Goal: Information Seeking & Learning: Learn about a topic

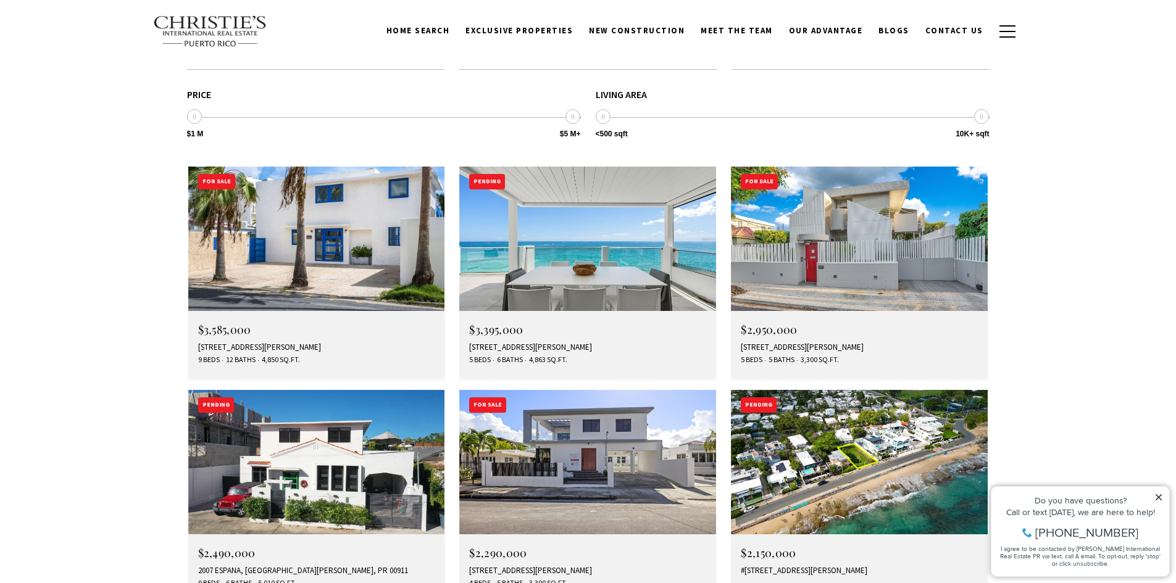
scroll to position [1852, 0]
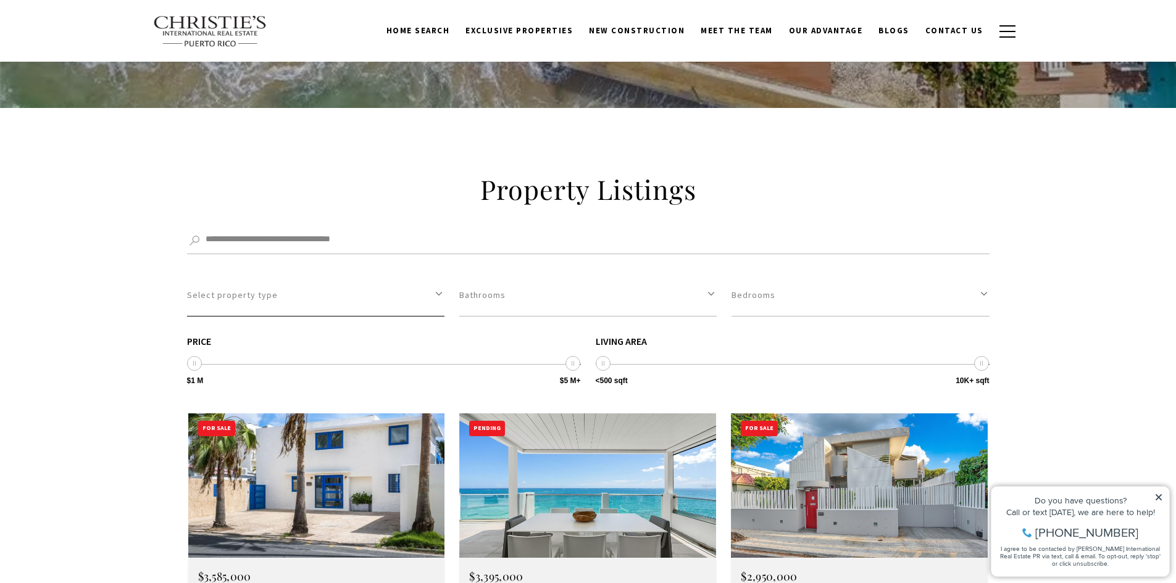
click at [432, 274] on button "Select property type" at bounding box center [315, 295] width 257 height 43
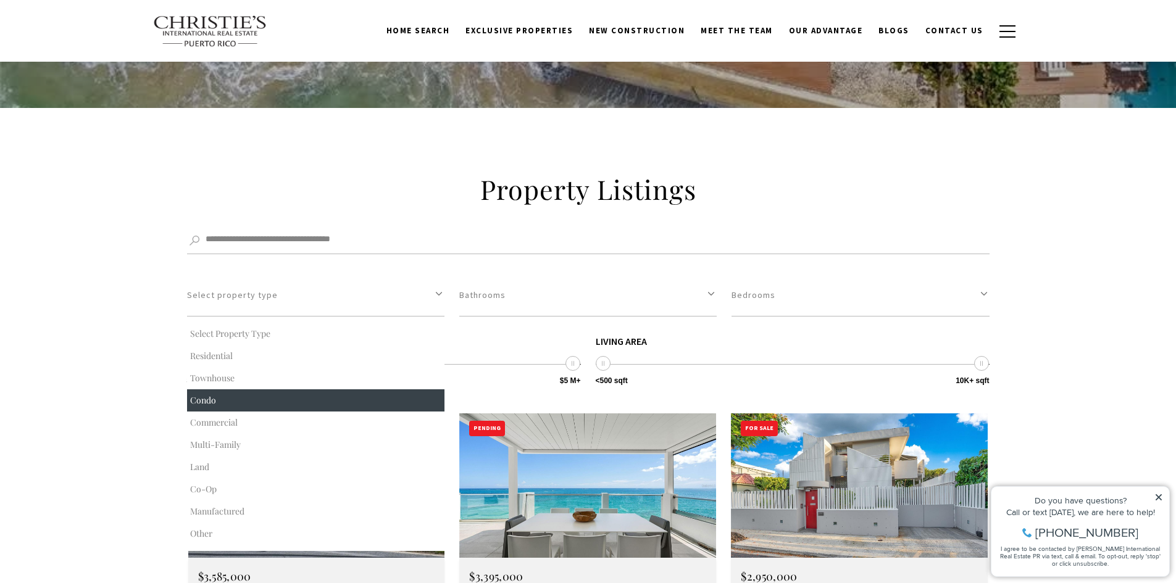
click at [288, 390] on button "Condo" at bounding box center [315, 401] width 257 height 22
select select "**********"
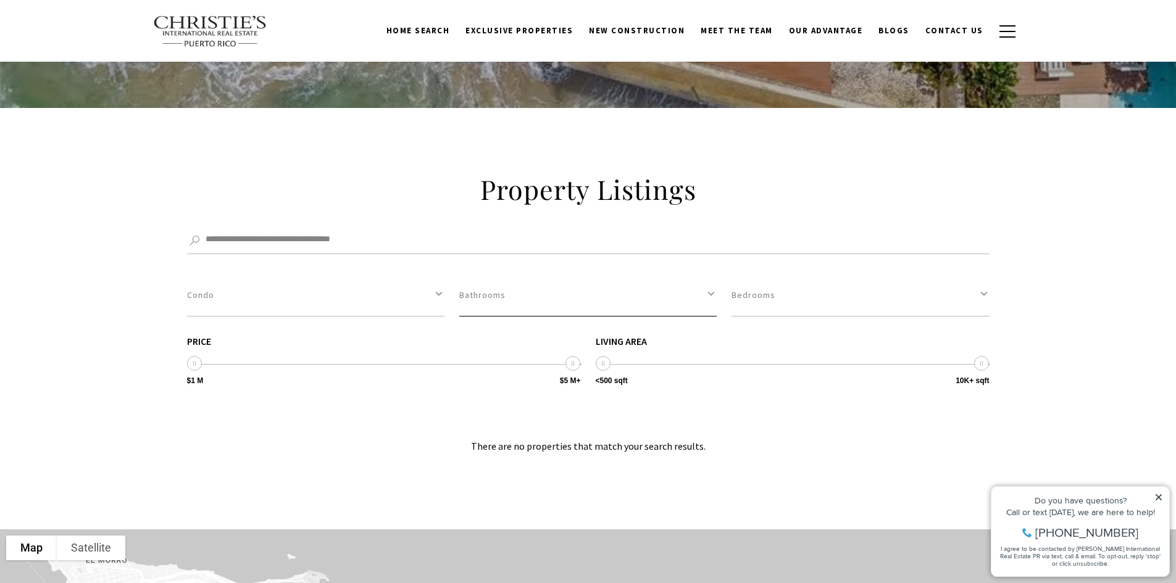
click at [710, 274] on button "Bathrooms" at bounding box center [587, 295] width 257 height 43
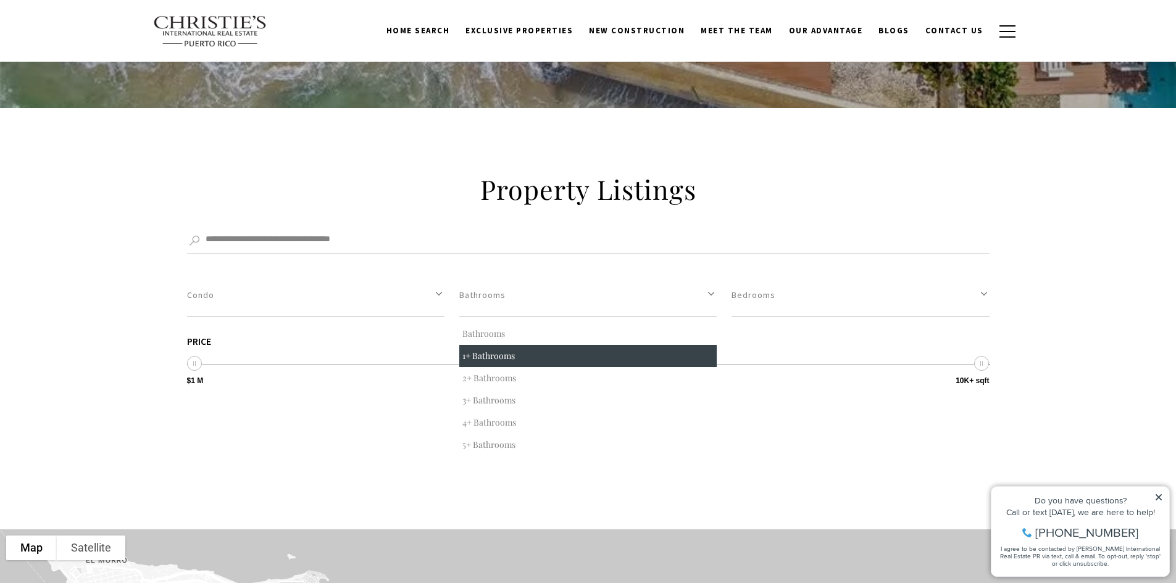
click at [565, 345] on button "1+ Bathrooms" at bounding box center [587, 356] width 257 height 22
select select "*"
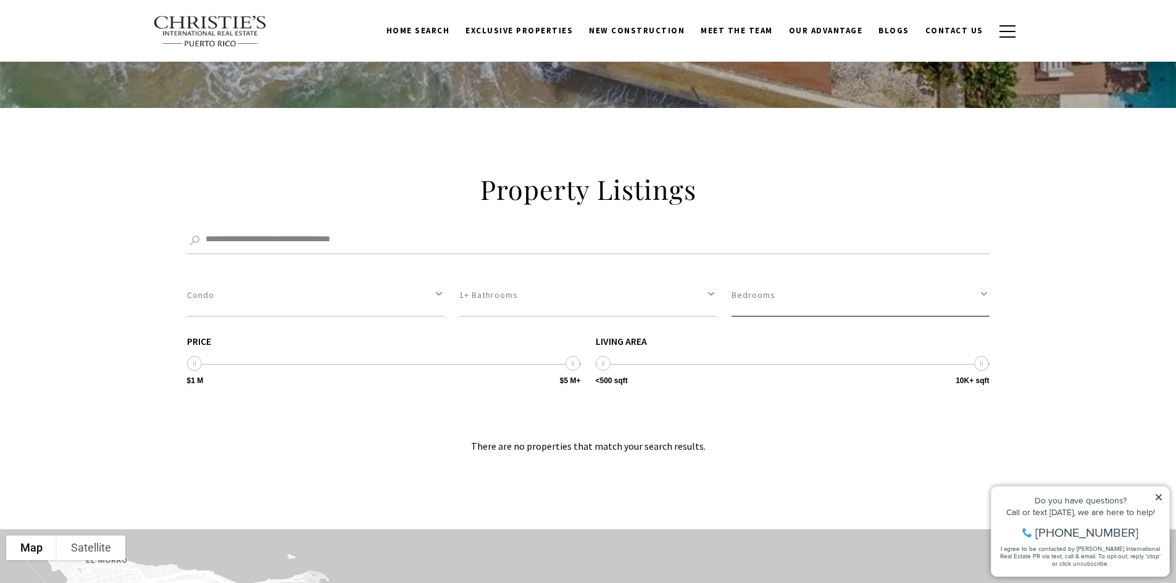
click at [977, 274] on button "Bedrooms" at bounding box center [859, 295] width 257 height 43
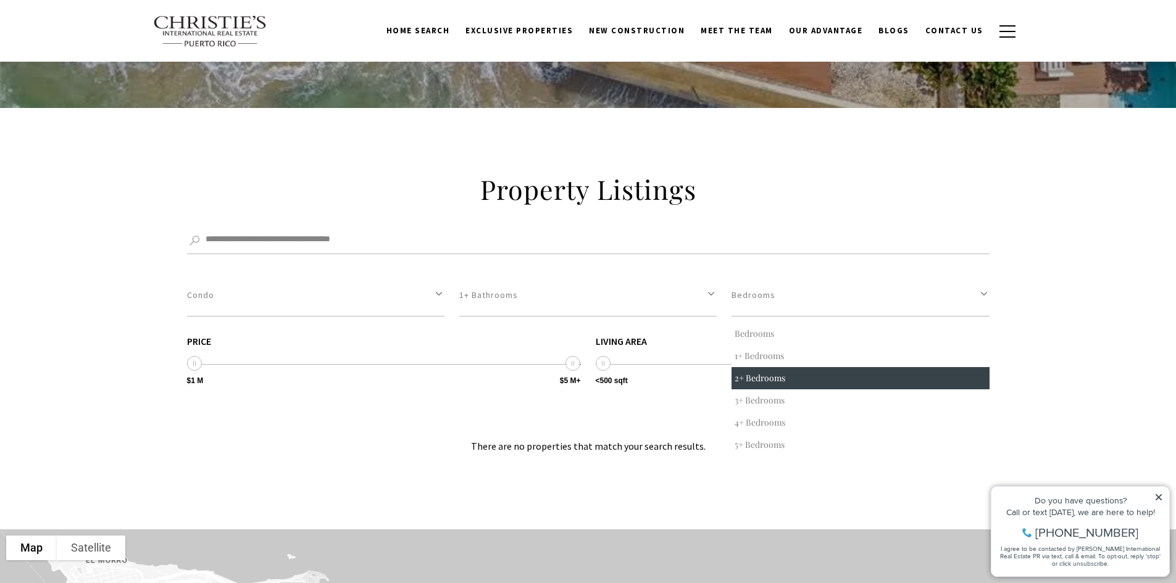
click at [790, 367] on button "2+ Bedrooms" at bounding box center [859, 378] width 257 height 22
select select "*"
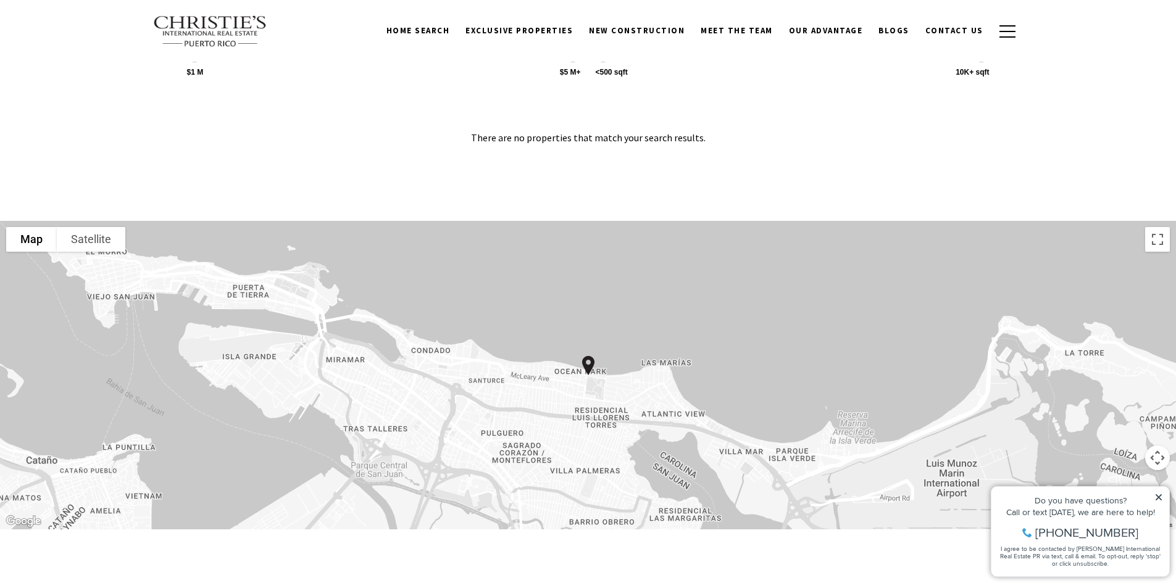
scroll to position [2469, 0]
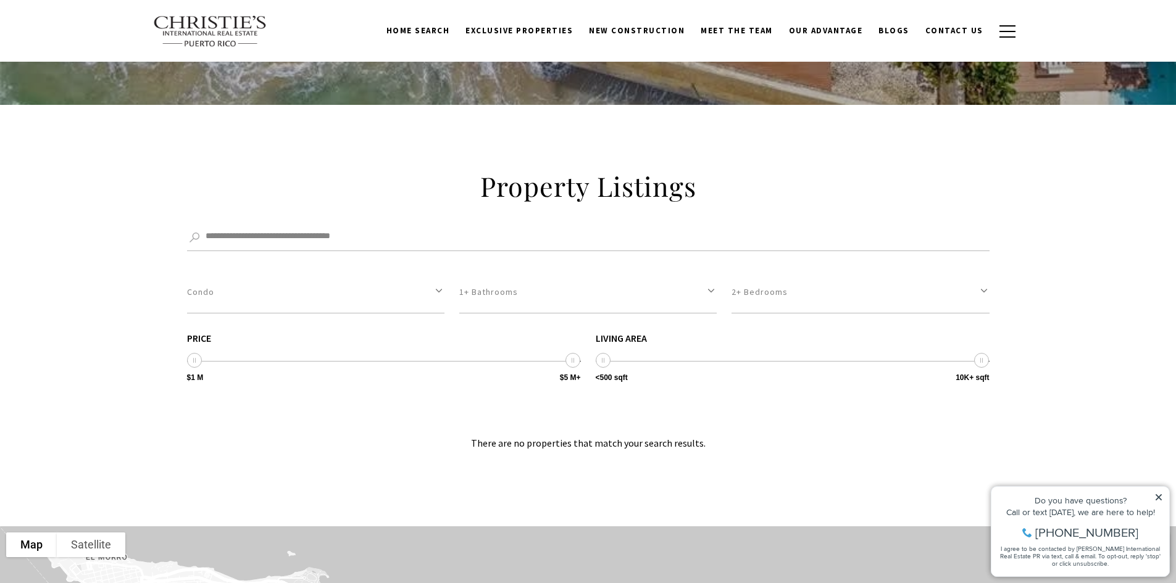
scroll to position [1852, 0]
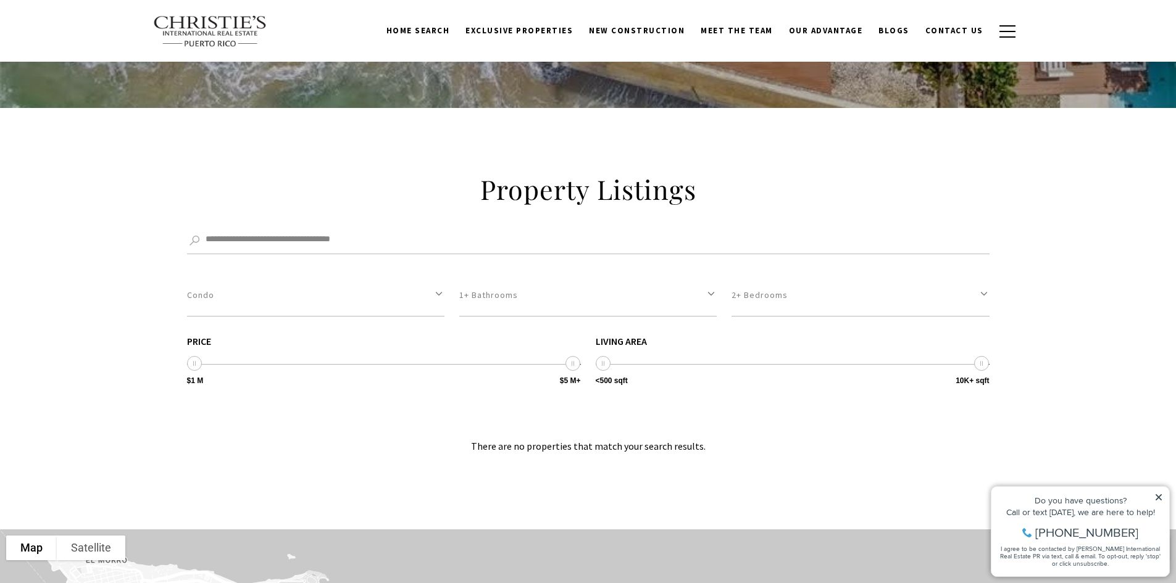
select select "Single select"
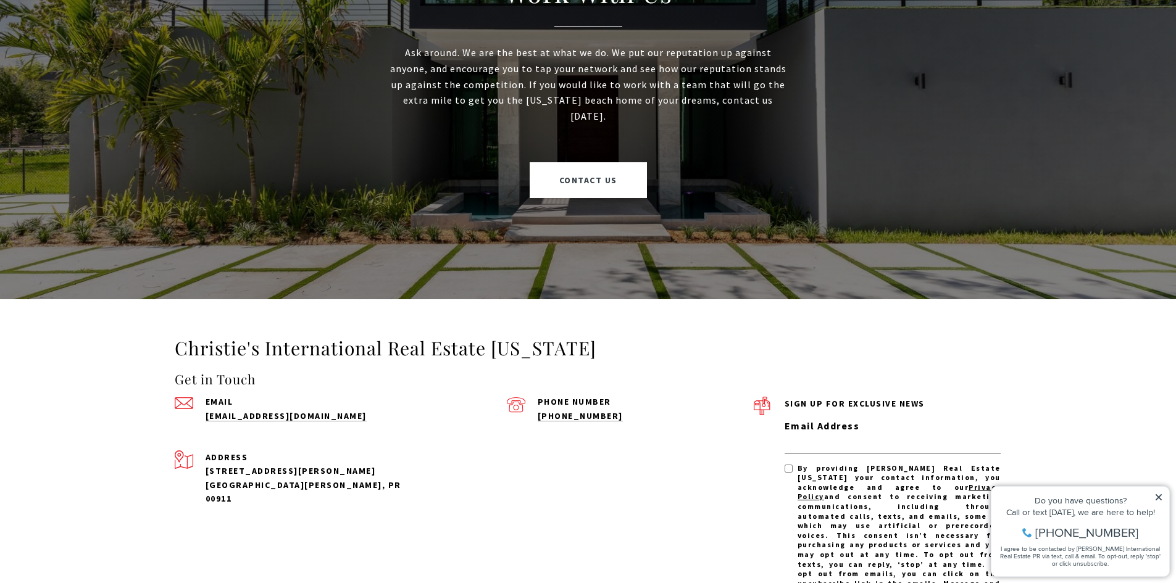
scroll to position [4198, 0]
